Goal: Obtain resource: Obtain resource

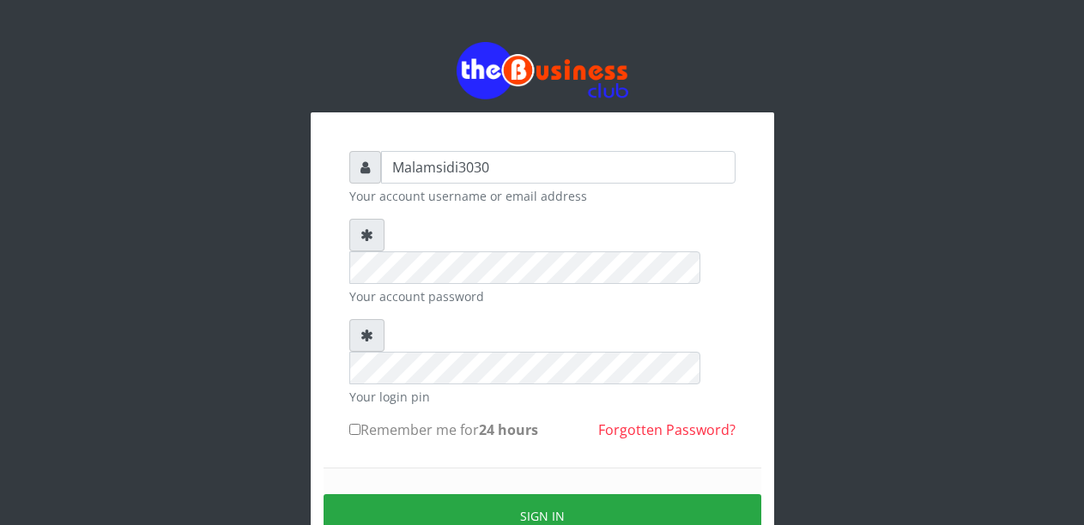
type input "Malamsidi3030"
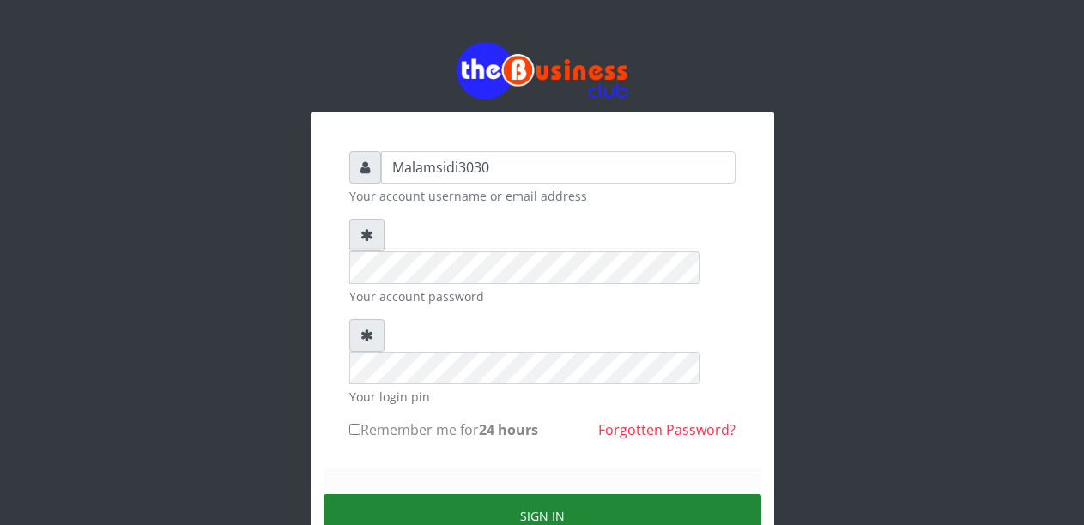
click at [520, 494] on button "Sign in" at bounding box center [542, 516] width 438 height 44
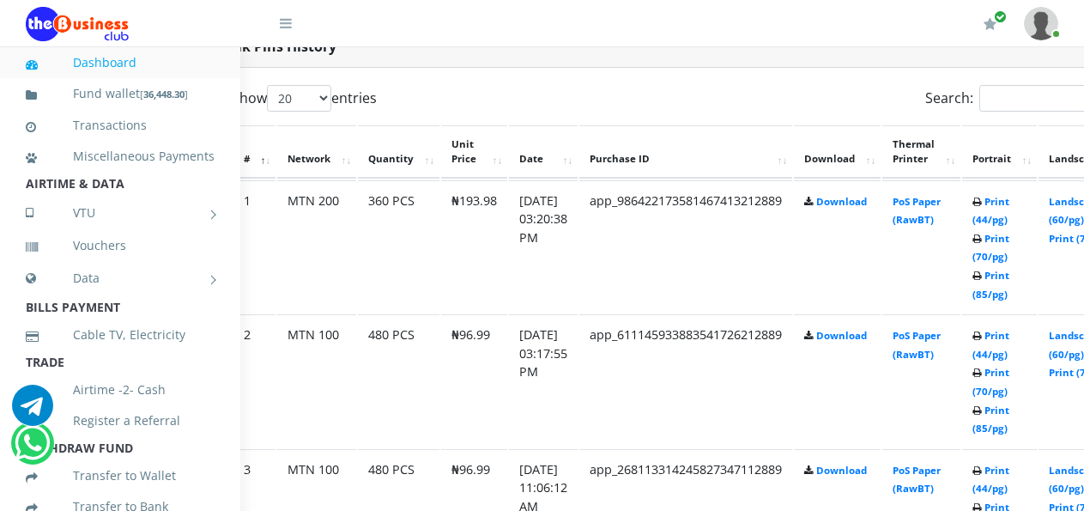
scroll to position [905, 67]
click at [1075, 336] on link "Landscape (60/pg)" at bounding box center [1072, 345] width 53 height 32
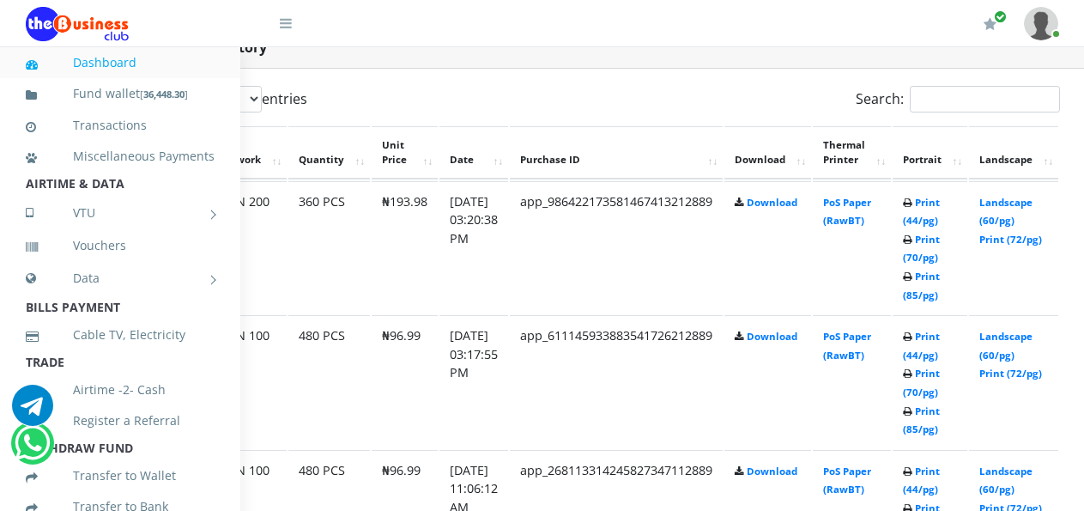
scroll to position [904, 164]
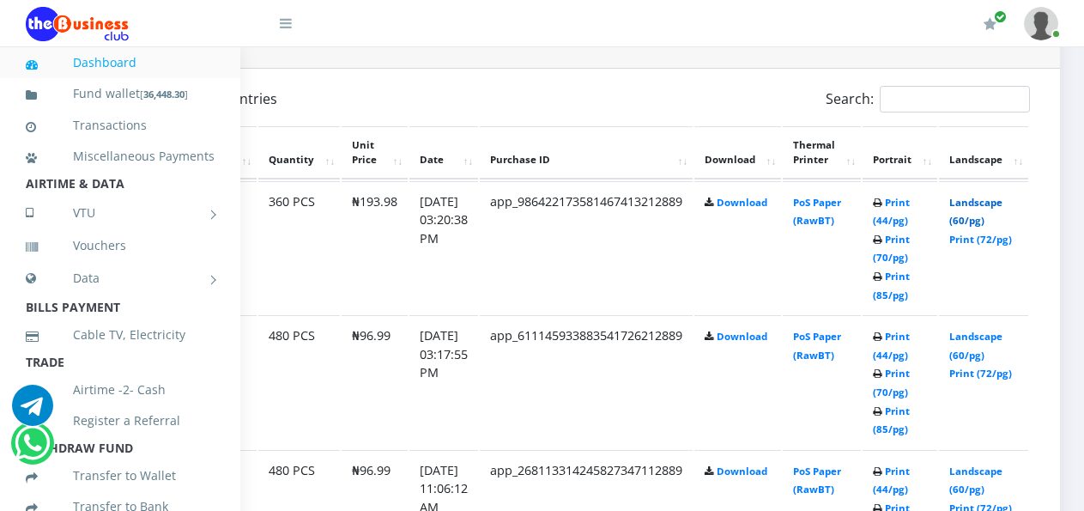
click at [984, 209] on link "Landscape (60/pg)" at bounding box center [975, 212] width 53 height 32
